Goal: Find specific page/section: Find specific page/section

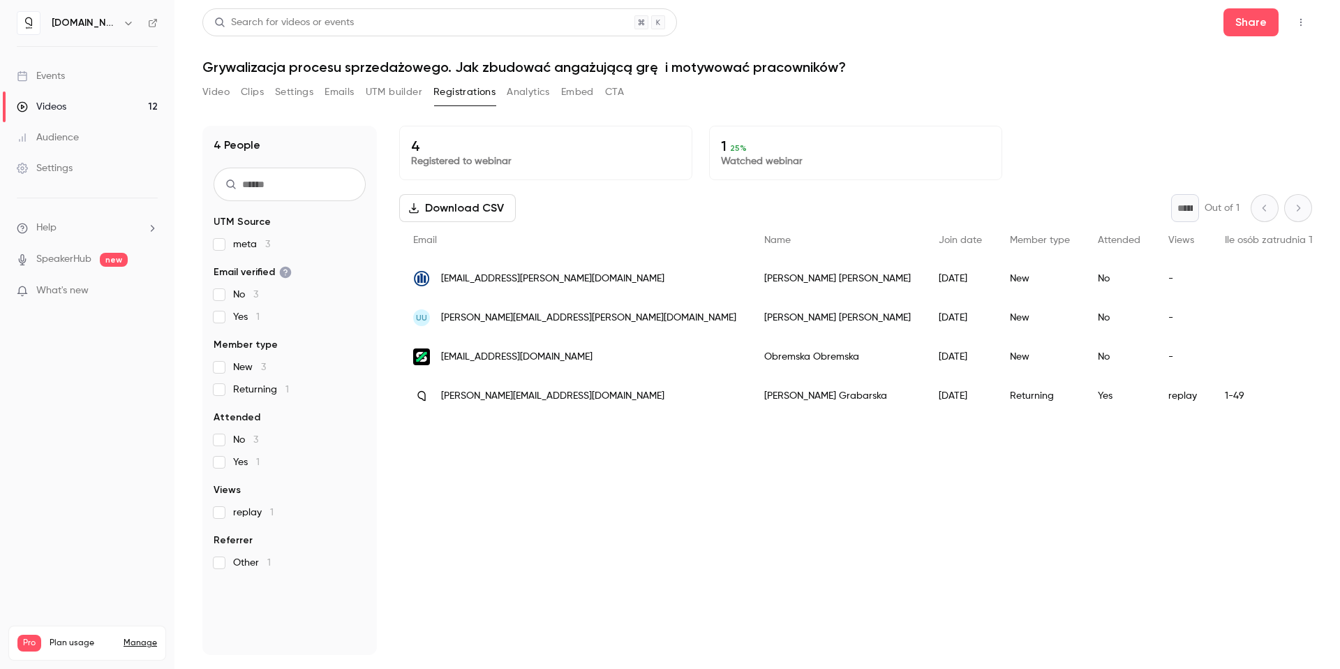
click at [57, 285] on span "What's new" at bounding box center [62, 290] width 52 height 15
click at [1104, 537] on div at bounding box center [670, 334] width 1340 height 669
click at [503, 286] on div "[EMAIL_ADDRESS][PERSON_NAME][DOMAIN_NAME]" at bounding box center [574, 278] width 351 height 39
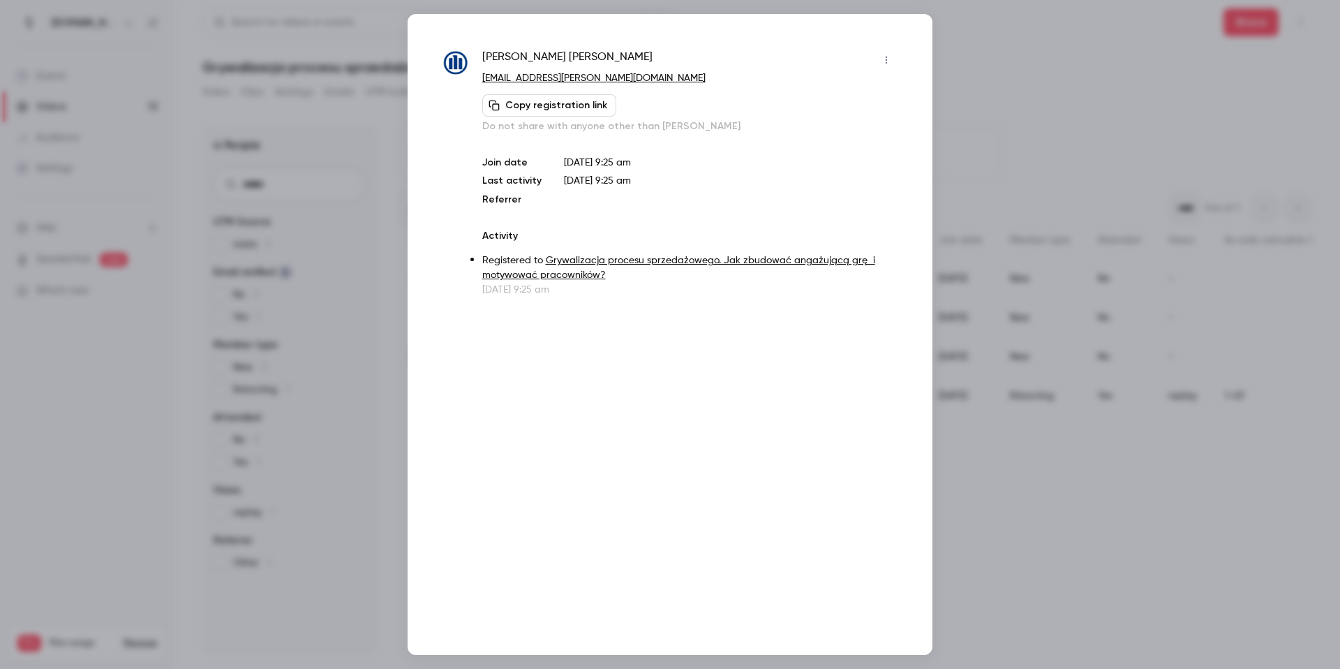
click at [1025, 211] on div at bounding box center [670, 334] width 1340 height 669
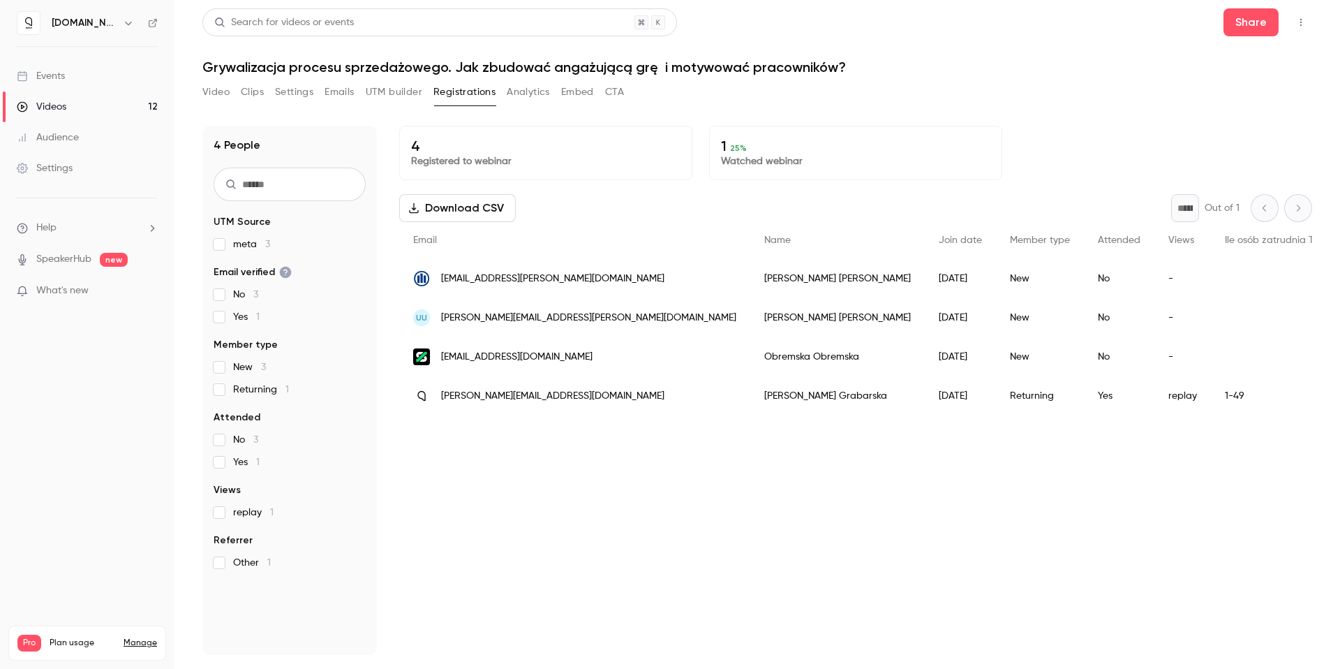
click at [510, 89] on button "Analytics" at bounding box center [528, 92] width 43 height 22
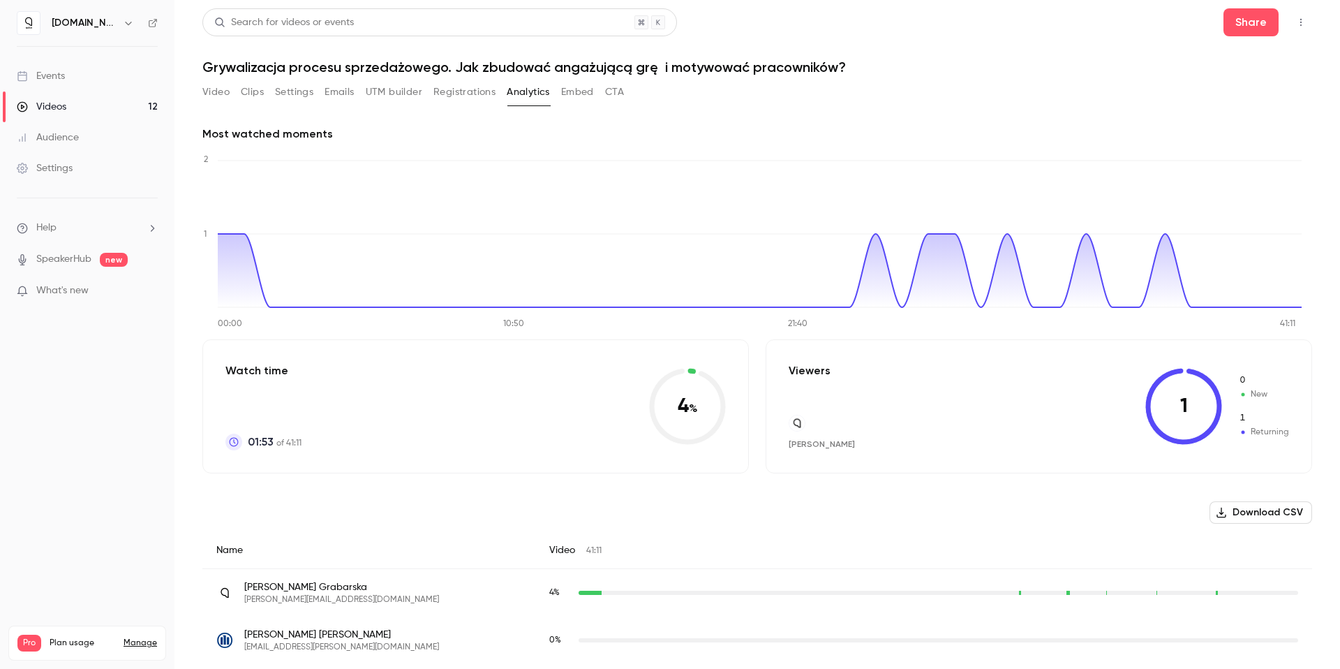
click at [1162, 405] on icon at bounding box center [1183, 406] width 77 height 77
